Goal: Information Seeking & Learning: Learn about a topic

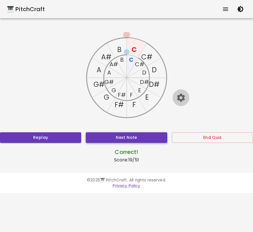
click at [118, 136] on button "Next Note" at bounding box center [126, 137] width 81 height 11
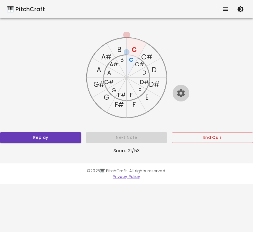
click at [180, 96] on icon "button" at bounding box center [181, 93] width 8 height 8
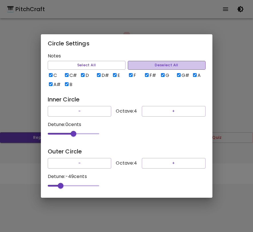
click at [148, 61] on button "Deselect All" at bounding box center [167, 65] width 78 height 9
checkbox input "false"
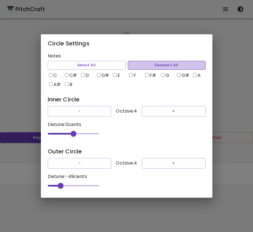
checkbox input "false"
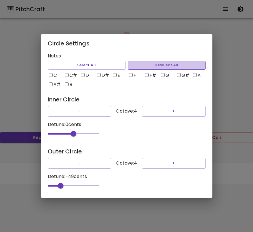
checkbox input "false"
click at [49, 73] on input "C" at bounding box center [51, 75] width 4 height 4
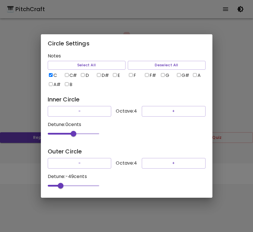
checkbox input "true"
click at [84, 73] on input "D" at bounding box center [83, 75] width 4 height 4
checkbox input "true"
click at [241, 98] on div "Circle Settings Notes Select All Deselect All C C# D D# E F F# G G# A A# B Inne…" at bounding box center [126, 116] width 253 height 232
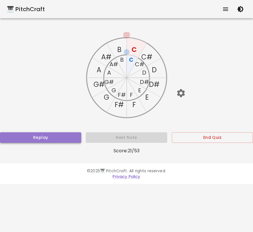
click at [64, 136] on button "Replay" at bounding box center [40, 137] width 81 height 11
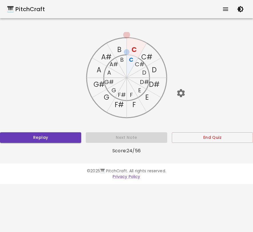
click at [67, 142] on div "C C# D D# E F F# G G# A A# B C C# D D# E F F# G G# A A# B Replay Next Note End …" at bounding box center [126, 93] width 253 height 122
click at [68, 138] on button "Replay" at bounding box center [40, 137] width 81 height 11
click at [180, 92] on icon "button" at bounding box center [181, 93] width 10 height 10
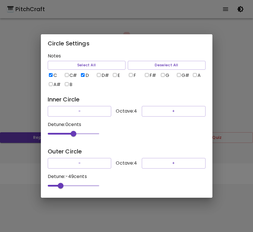
click at [114, 73] on input "E" at bounding box center [115, 75] width 4 height 4
checkbox input "true"
click at [219, 112] on div "Circle Settings Notes Select All Deselect All C C# D D# E F F# G G# A A# B Inne…" at bounding box center [126, 116] width 253 height 232
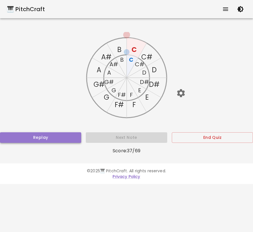
click at [64, 138] on button "Replay" at bounding box center [40, 137] width 81 height 11
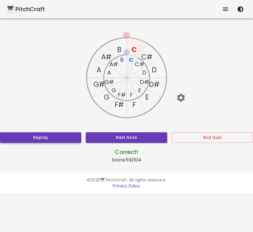
click at [64, 138] on button "Replay" at bounding box center [40, 137] width 81 height 11
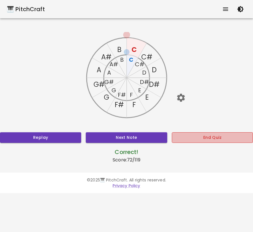
click at [176, 139] on button "End Quiz" at bounding box center [212, 137] width 81 height 11
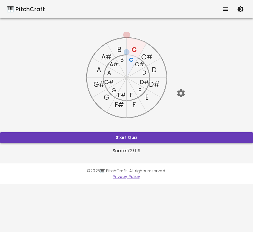
click at [137, 137] on button "Start Quiz" at bounding box center [126, 137] width 253 height 11
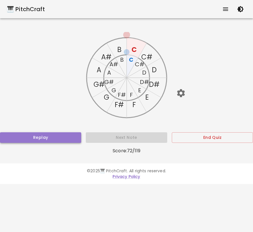
click at [66, 135] on button "Replay" at bounding box center [40, 137] width 81 height 11
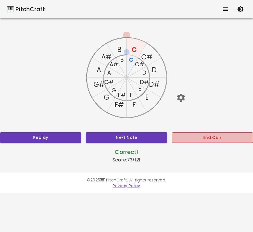
click at [182, 140] on button "End Quiz" at bounding box center [212, 137] width 81 height 11
